Goal: Check status: Check status

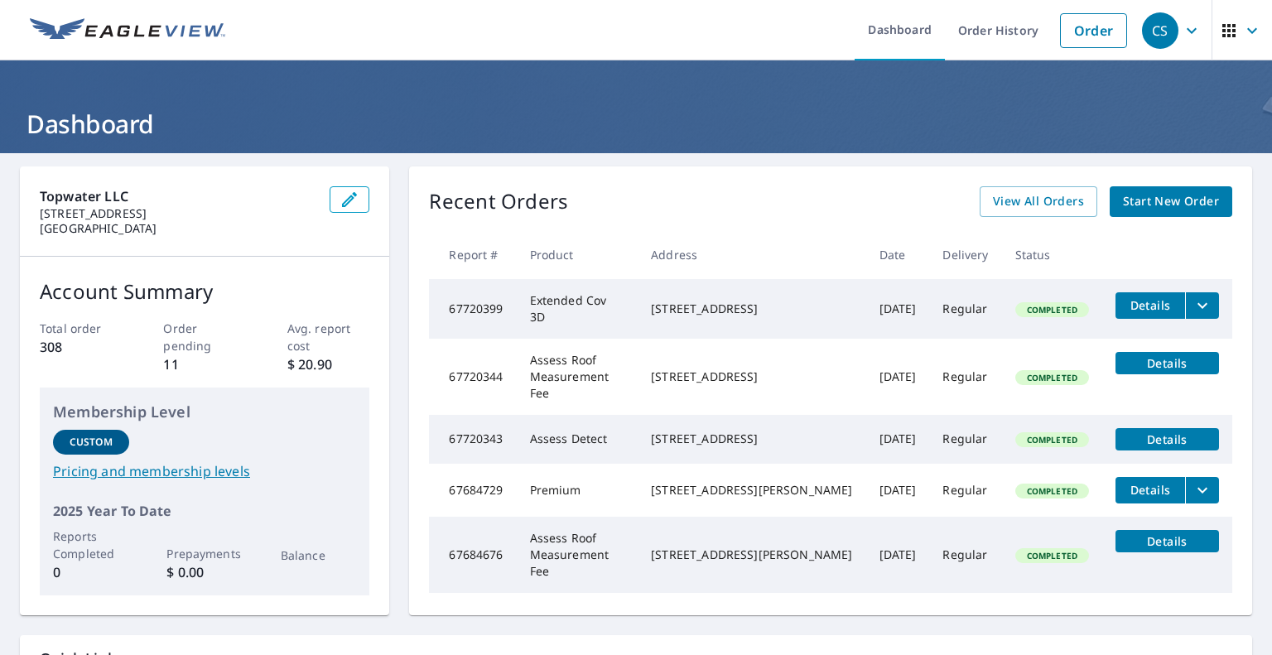
click at [99, 27] on img at bounding box center [127, 30] width 195 height 25
drag, startPoint x: 709, startPoint y: 299, endPoint x: 785, endPoint y: 298, distance: 76.2
click at [785, 298] on td "[STREET_ADDRESS]" at bounding box center [752, 309] width 228 height 60
click at [1223, 26] on icon "button" at bounding box center [1229, 30] width 13 height 13
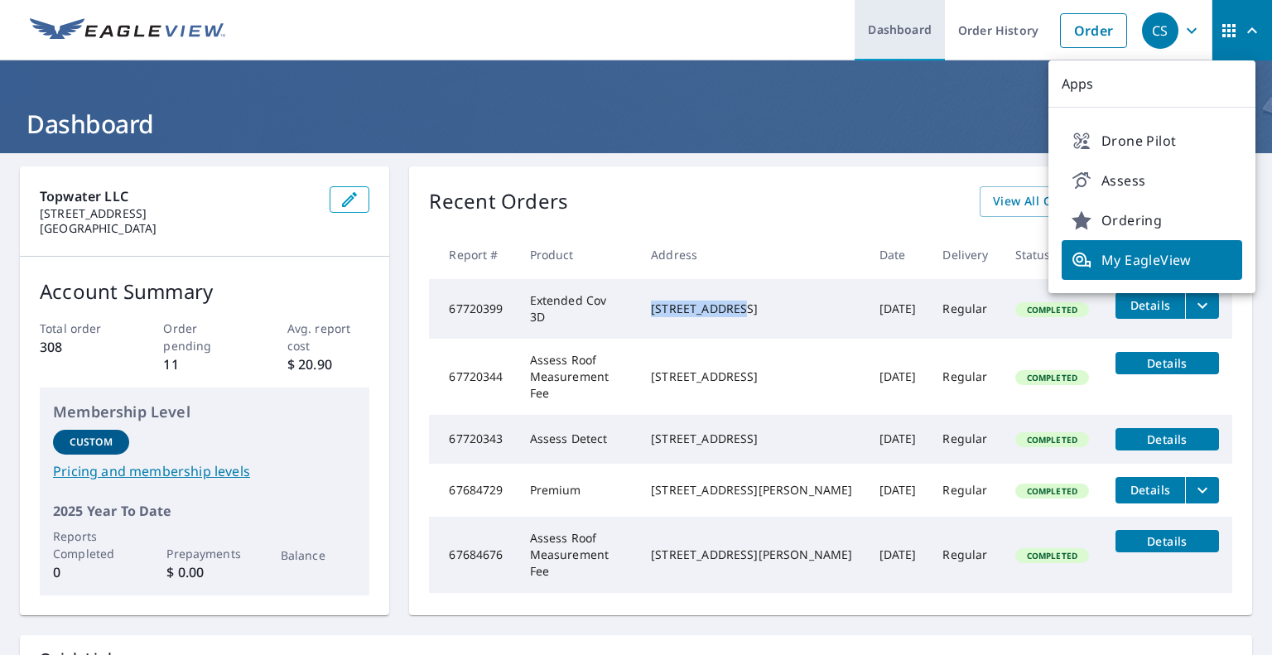
click at [899, 36] on link "Dashboard" at bounding box center [900, 30] width 90 height 60
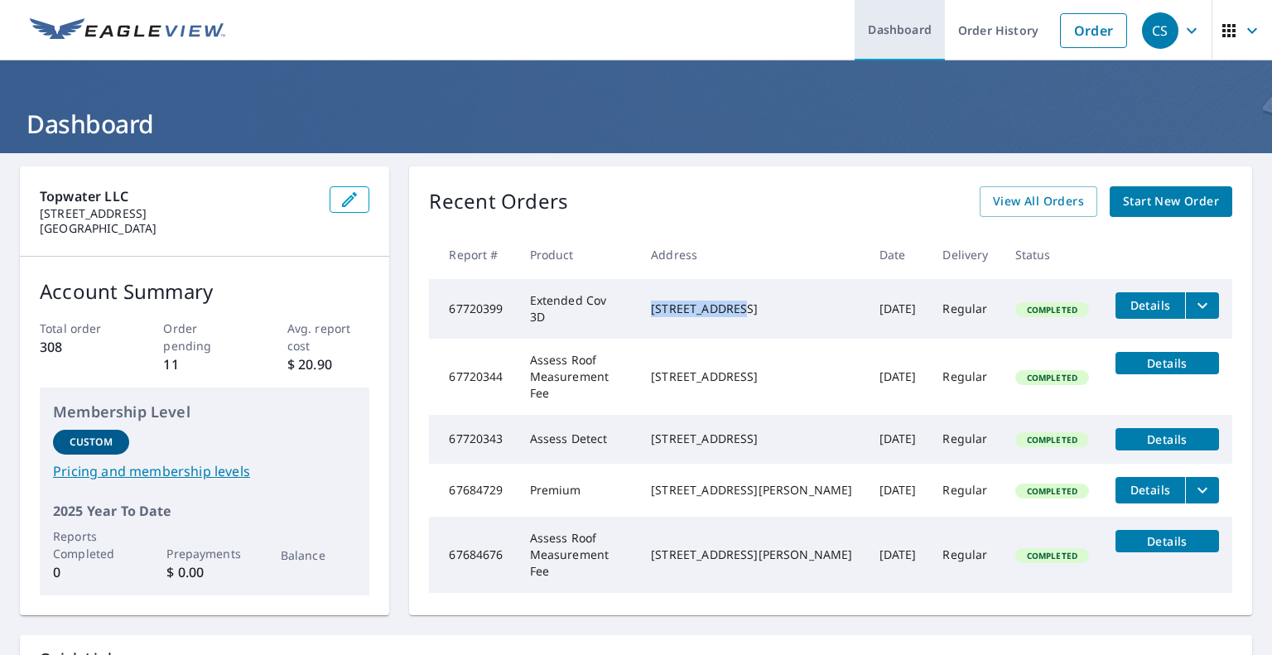
click at [899, 29] on link "Dashboard" at bounding box center [900, 30] width 90 height 60
